Goal: Information Seeking & Learning: Find specific fact

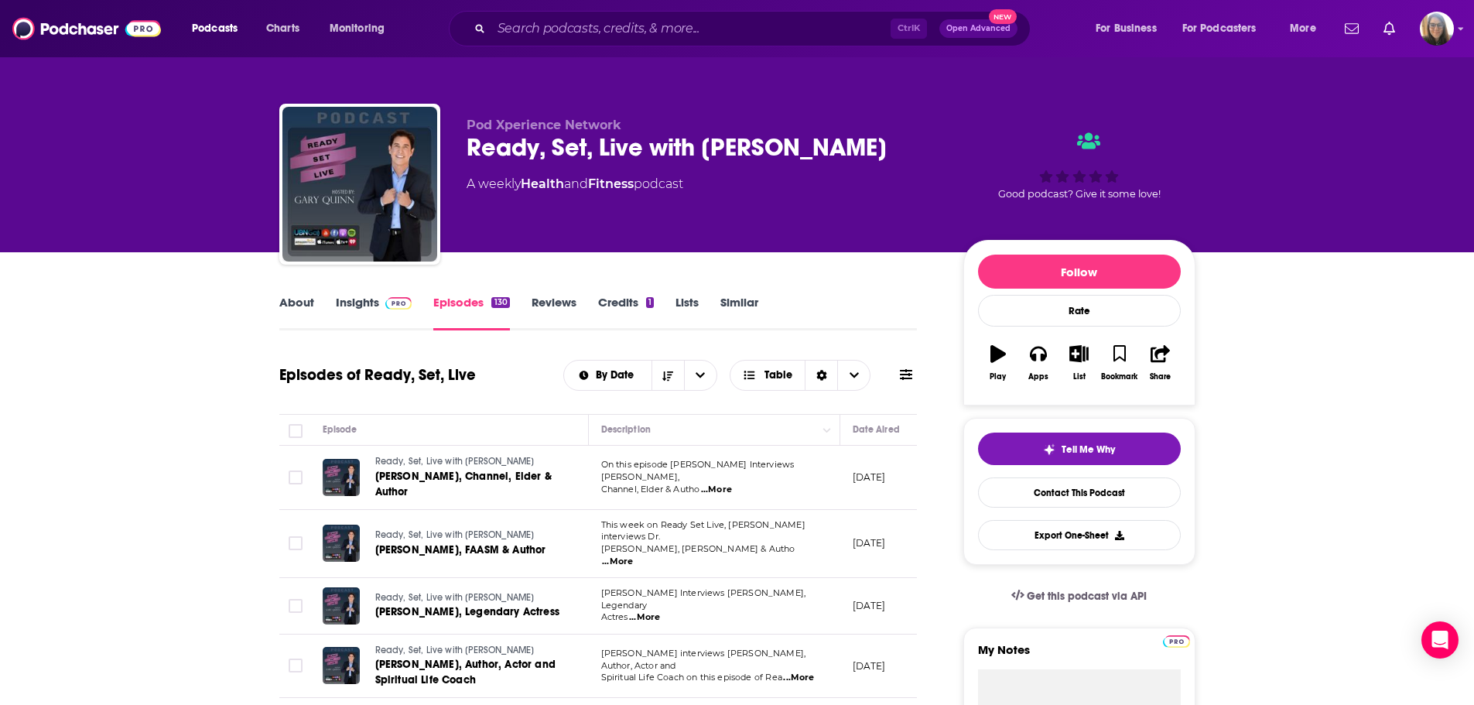
click at [545, 15] on div "Ctrl K Open Advanced New" at bounding box center [740, 29] width 582 height 36
click at [541, 29] on input "Search podcasts, credits, & more..." at bounding box center [690, 28] width 399 height 25
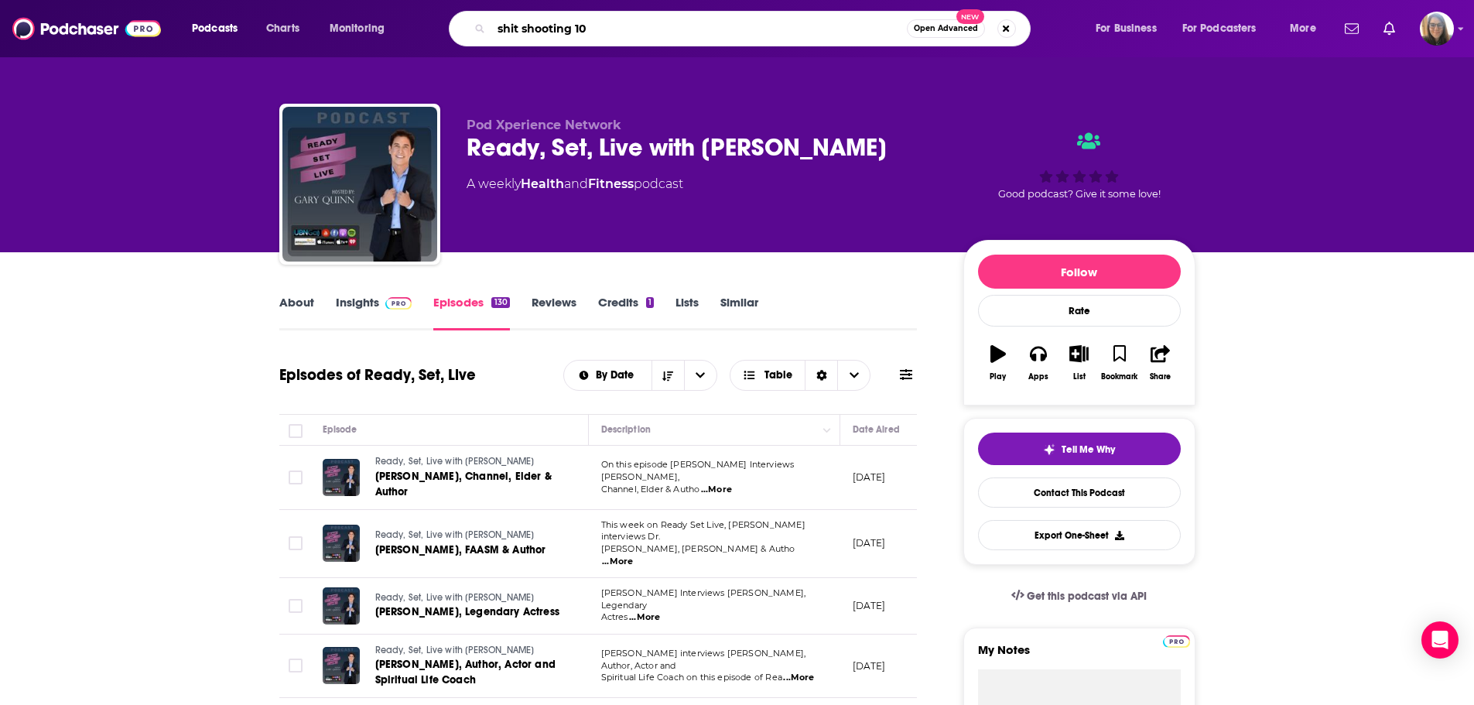
type input "shit shooting 101"
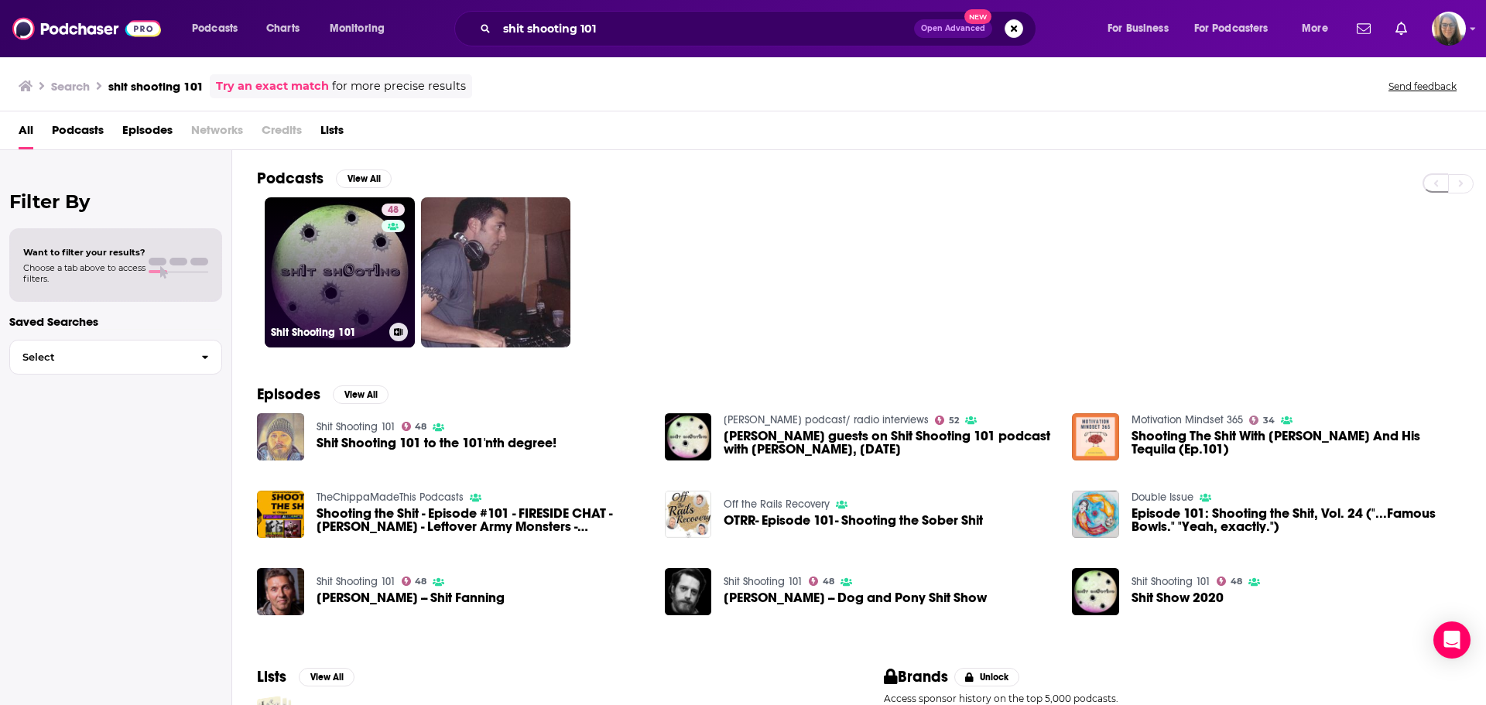
click at [360, 293] on link "48 Shit Shooting 101" at bounding box center [340, 272] width 150 height 150
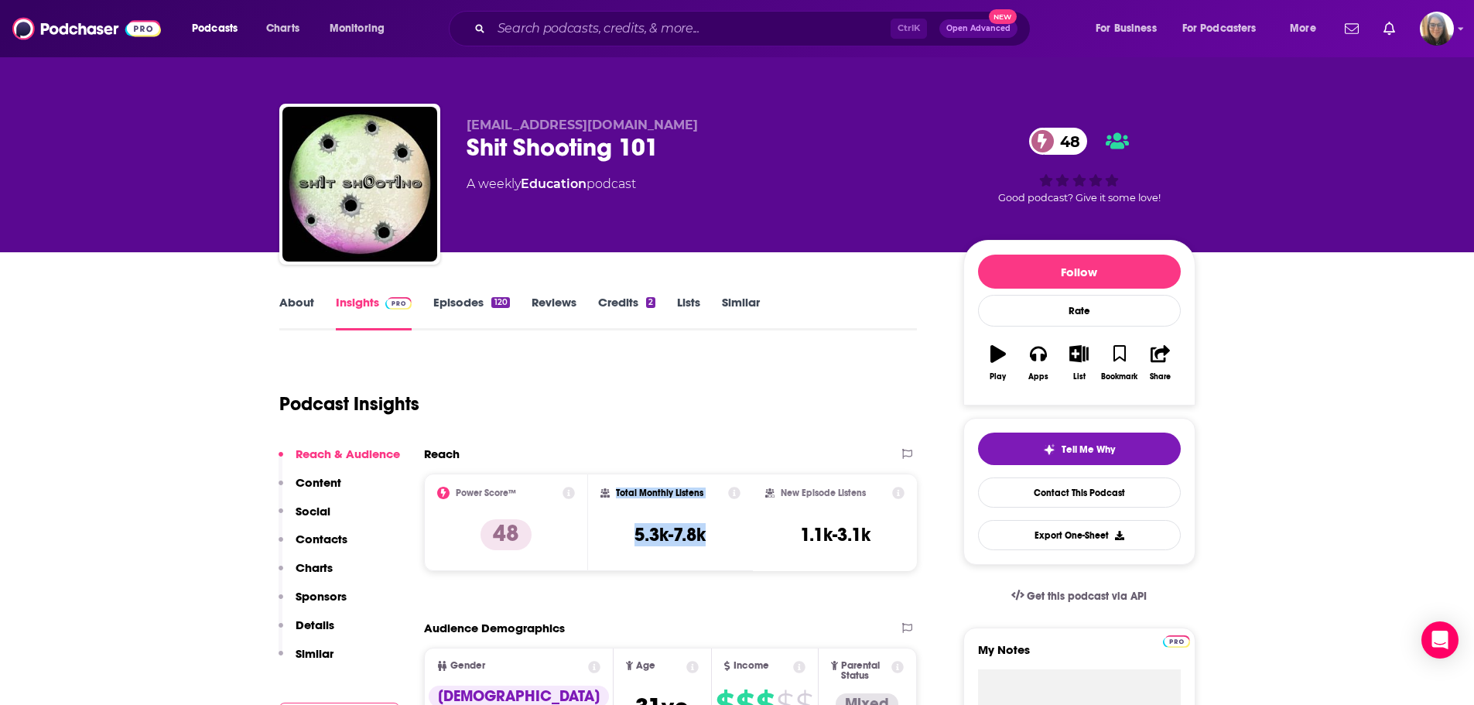
drag, startPoint x: 724, startPoint y: 536, endPoint x: 612, endPoint y: 488, distance: 122.1
click at [612, 488] on div "Total Monthly Listens 5.3k-7.8k" at bounding box center [671, 522] width 140 height 71
copy div "Total Monthly Listens 5.3k-7.8k"
